Goal: Information Seeking & Learning: Learn about a topic

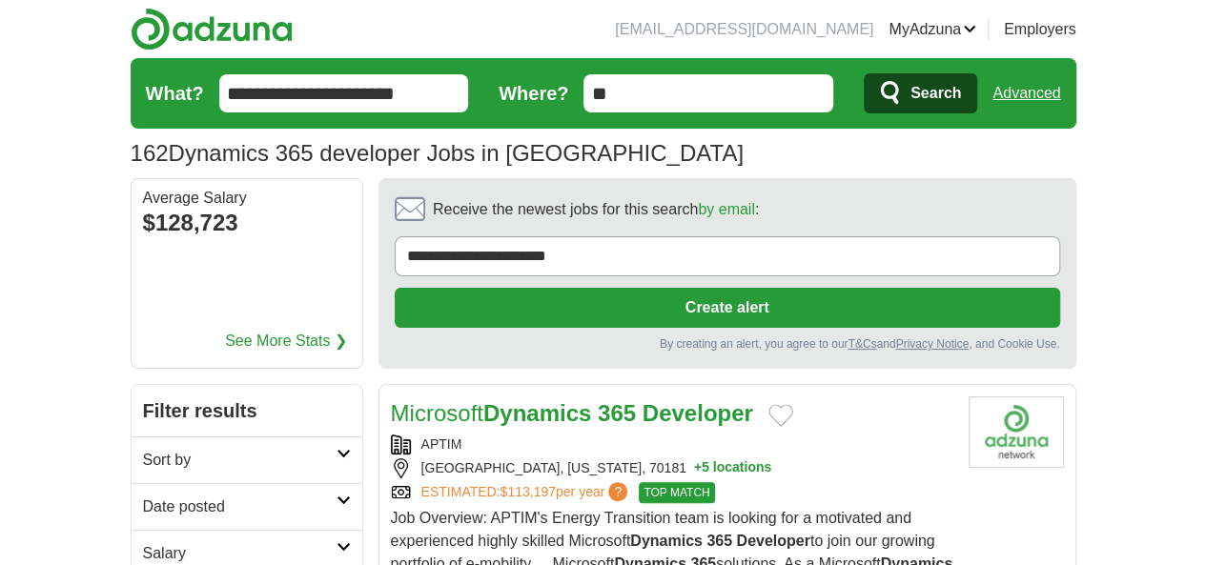
click at [143, 496] on h2 "Date posted" at bounding box center [239, 507] width 193 height 23
click at [143, 541] on link "Last 24 hours" at bounding box center [247, 552] width 208 height 23
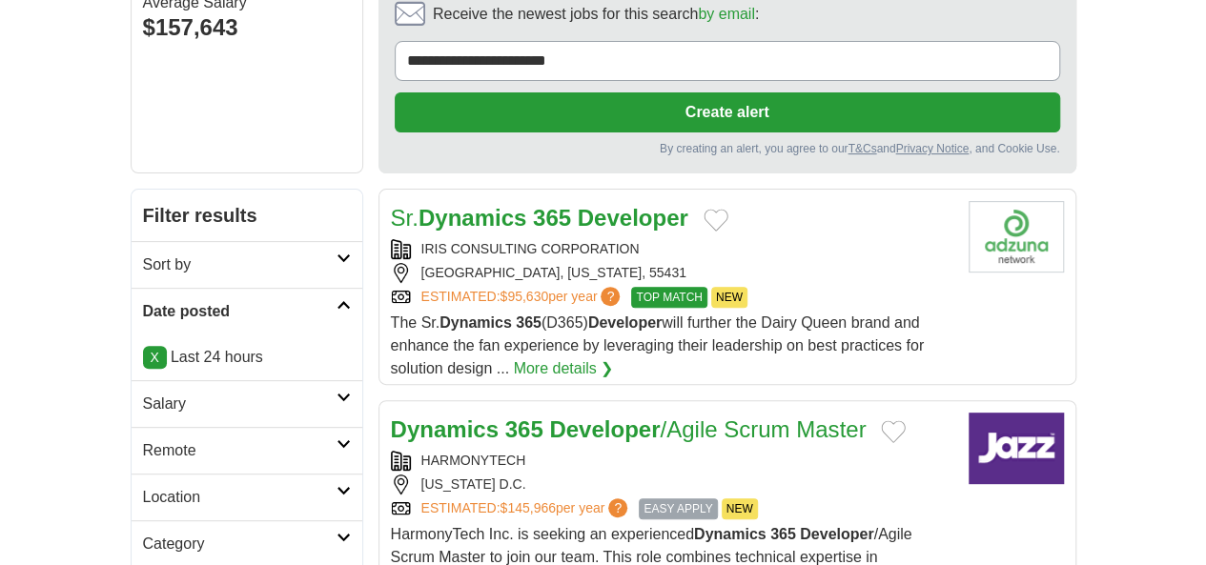
scroll to position [222, 0]
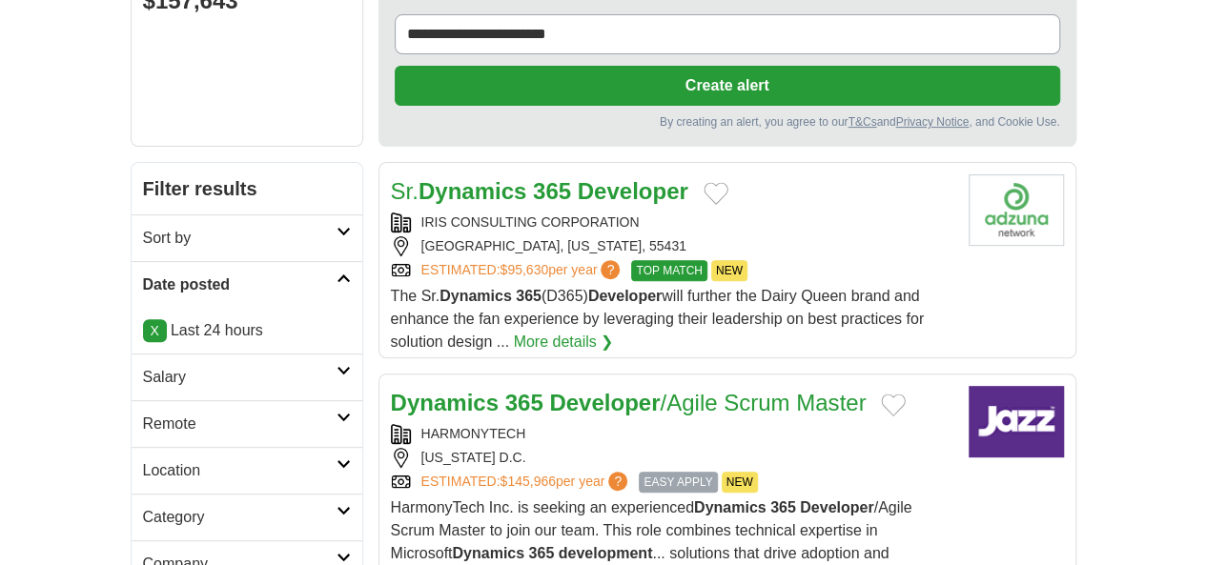
click at [132, 400] on link "Remote" at bounding box center [247, 423] width 231 height 47
click at [143, 461] on link "Remote jobs" at bounding box center [186, 469] width 86 height 16
